Goal: Information Seeking & Learning: Learn about a topic

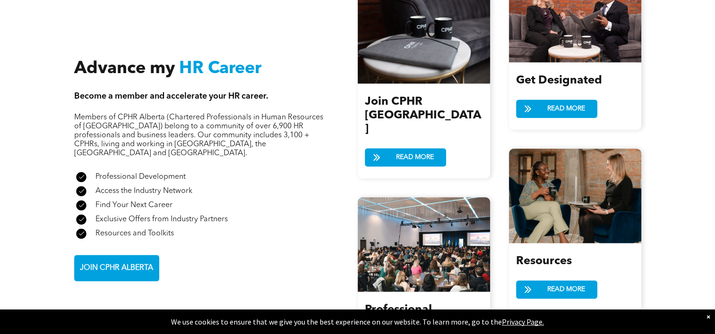
scroll to position [1181, 0]
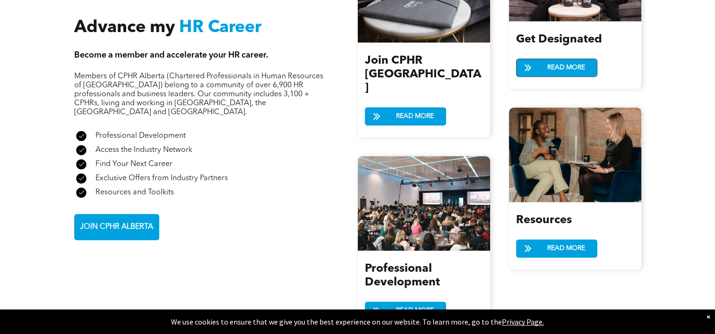
click at [564, 69] on span "READ MORE" at bounding box center [566, 67] width 44 height 17
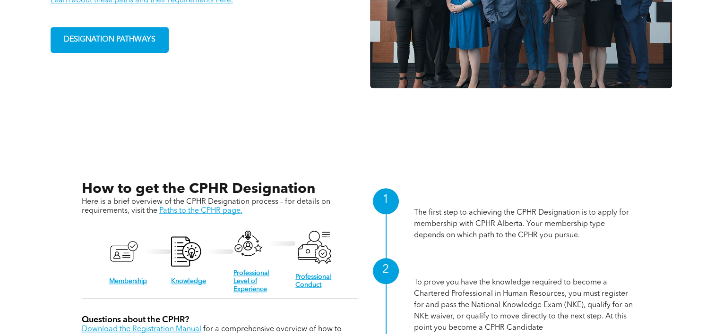
scroll to position [753, 0]
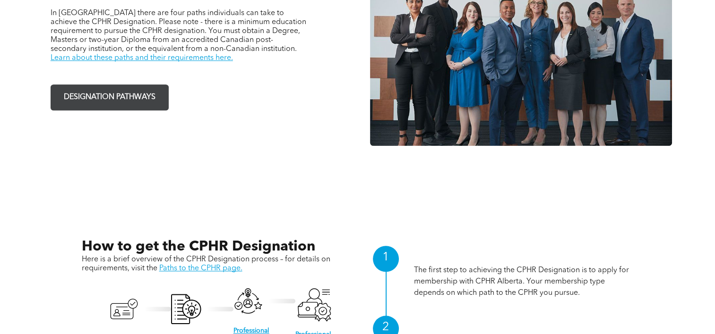
click at [124, 94] on span "DESIGNATION PATHWAYS" at bounding box center [109, 97] width 98 height 18
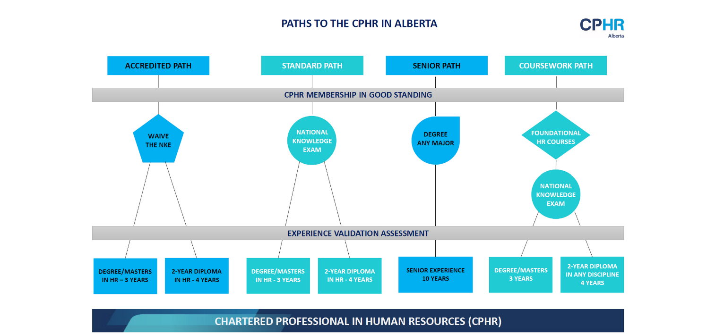
scroll to position [1925, 0]
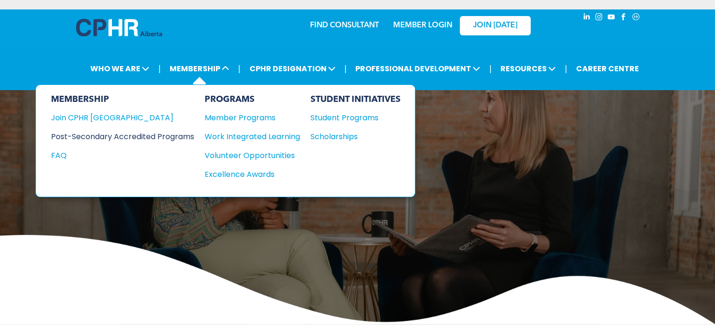
click at [162, 133] on div "Post-Secondary Accredited Programs" at bounding box center [115, 137] width 129 height 12
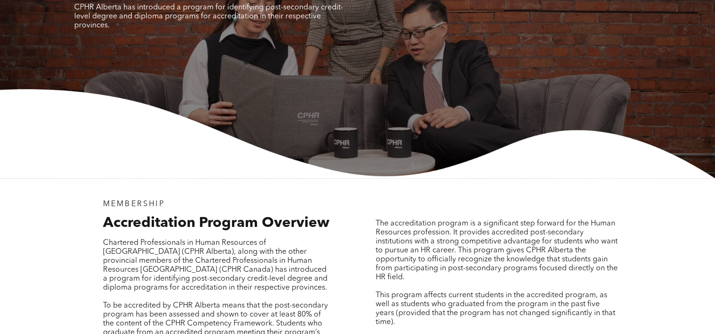
scroll to position [719, 0]
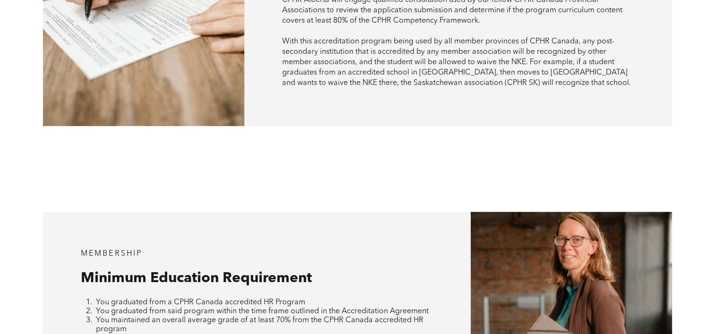
click at [0, 0] on div "Post-Secondary Accredited Programs" at bounding box center [0, 0] width 0 height 0
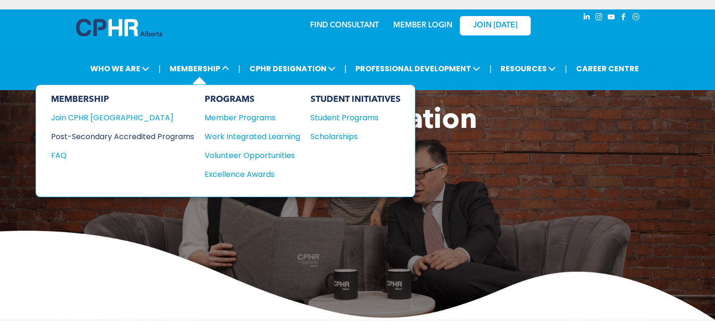
click at [143, 136] on div "Post-Secondary Accredited Programs" at bounding box center [115, 137] width 129 height 12
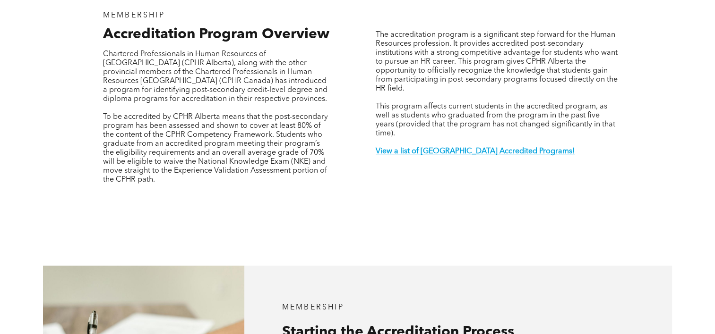
scroll to position [1275, 0]
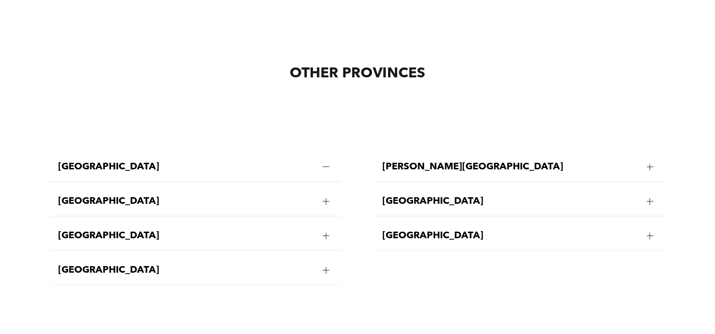
click at [327, 198] on div at bounding box center [326, 201] width 7 height 7
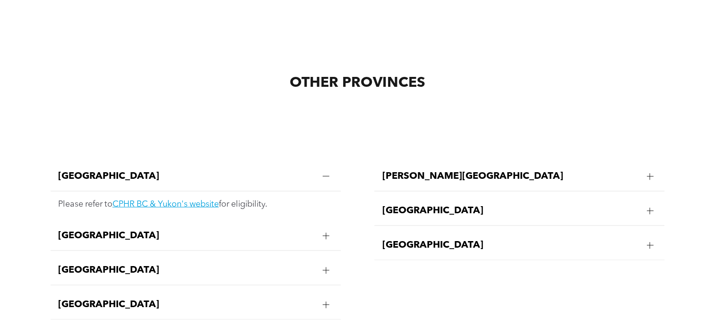
scroll to position [1839, 0]
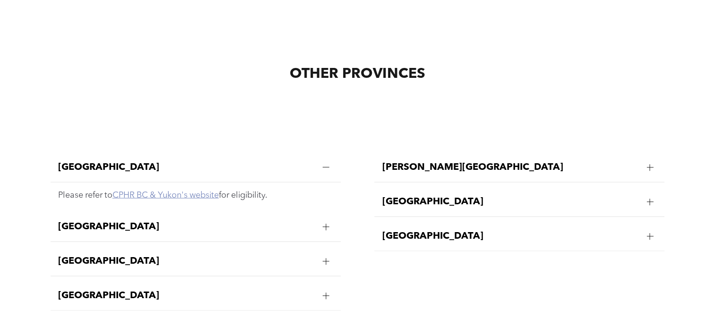
click at [172, 191] on link "CPHR BC & Yukon's website" at bounding box center [165, 195] width 106 height 9
